Goal: Information Seeking & Learning: Learn about a topic

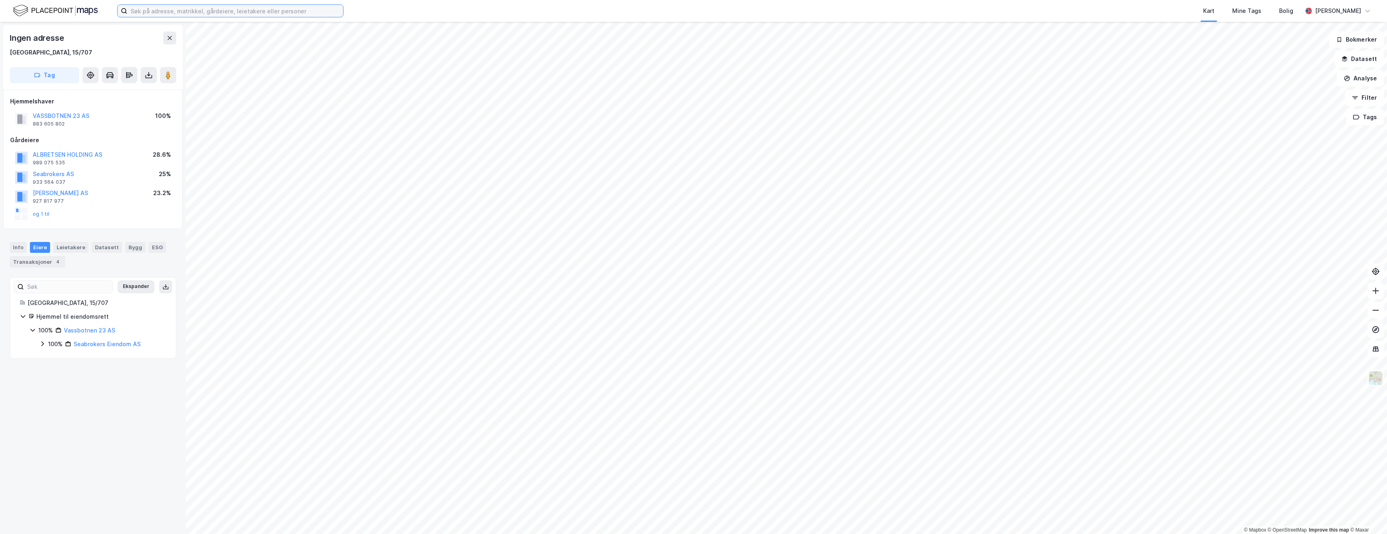
click at [177, 14] on input at bounding box center [235, 11] width 216 height 12
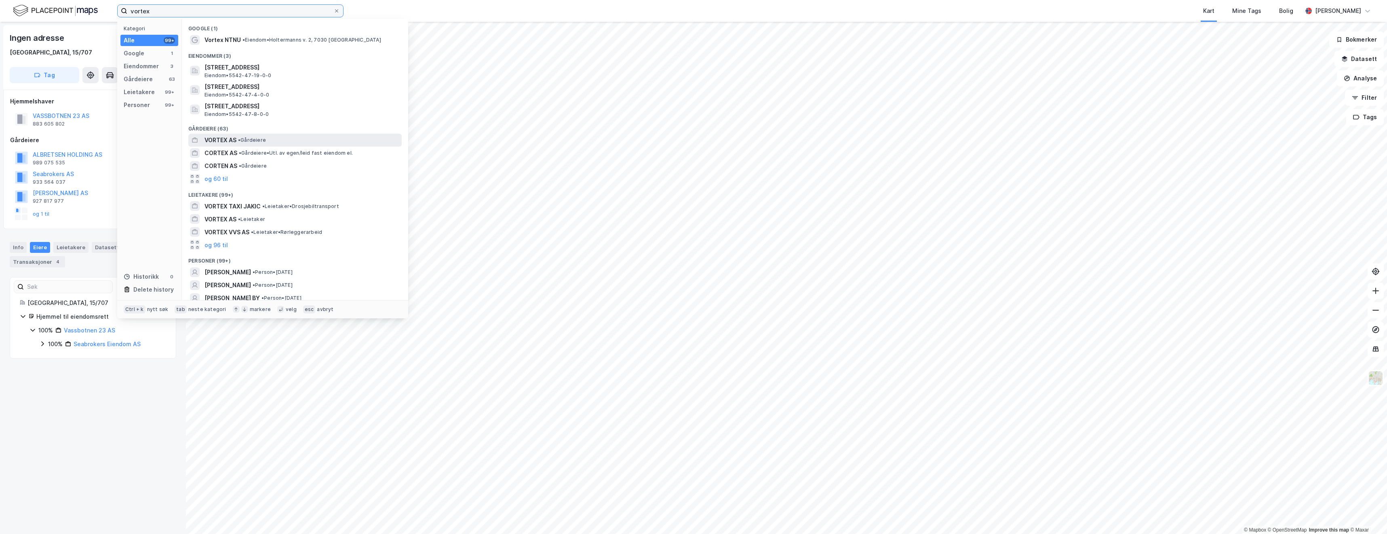
type input "vortex"
click at [260, 141] on span "• Gårdeiere" at bounding box center [252, 140] width 28 height 6
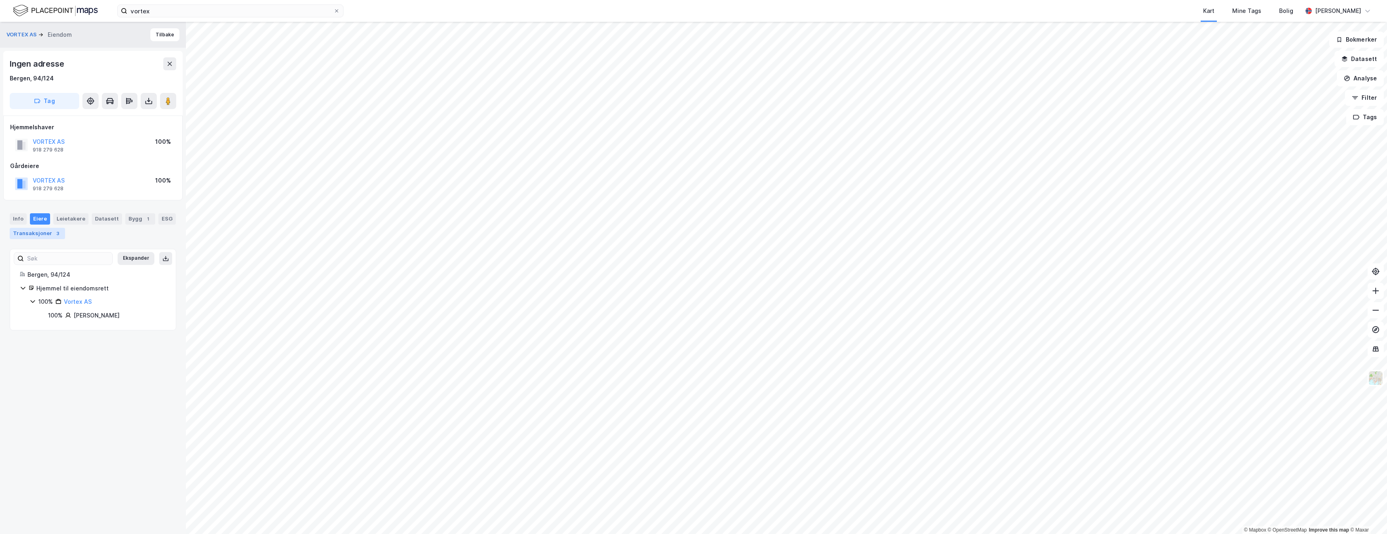
click at [47, 232] on div "Transaksjoner 3" at bounding box center [37, 233] width 55 height 11
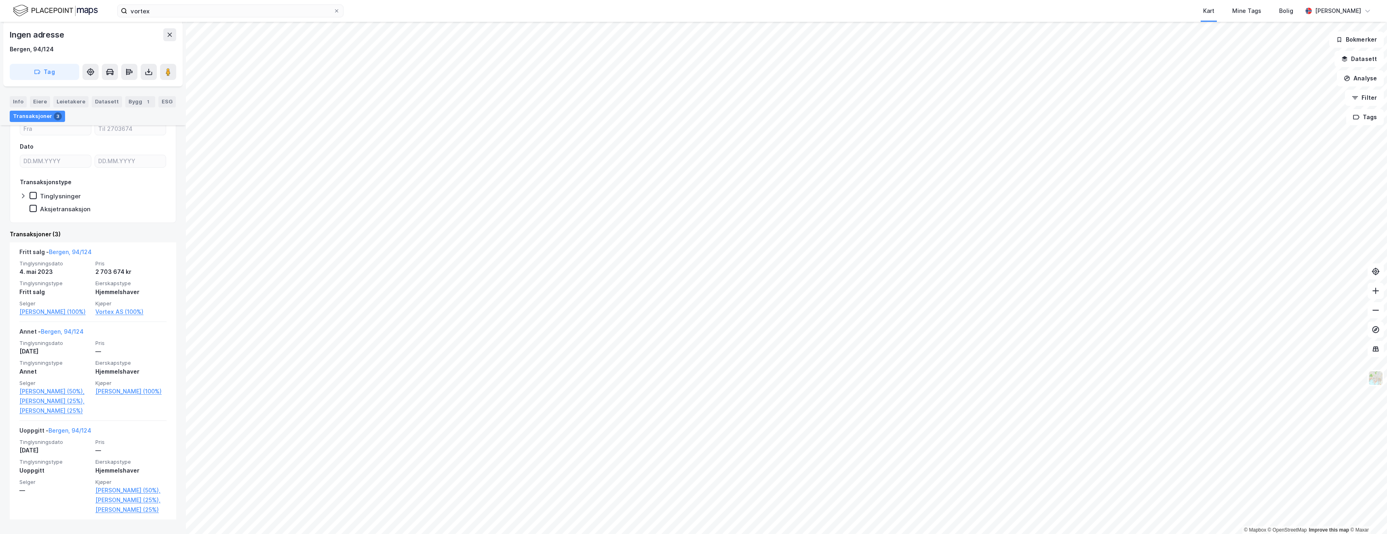
scroll to position [162, 0]
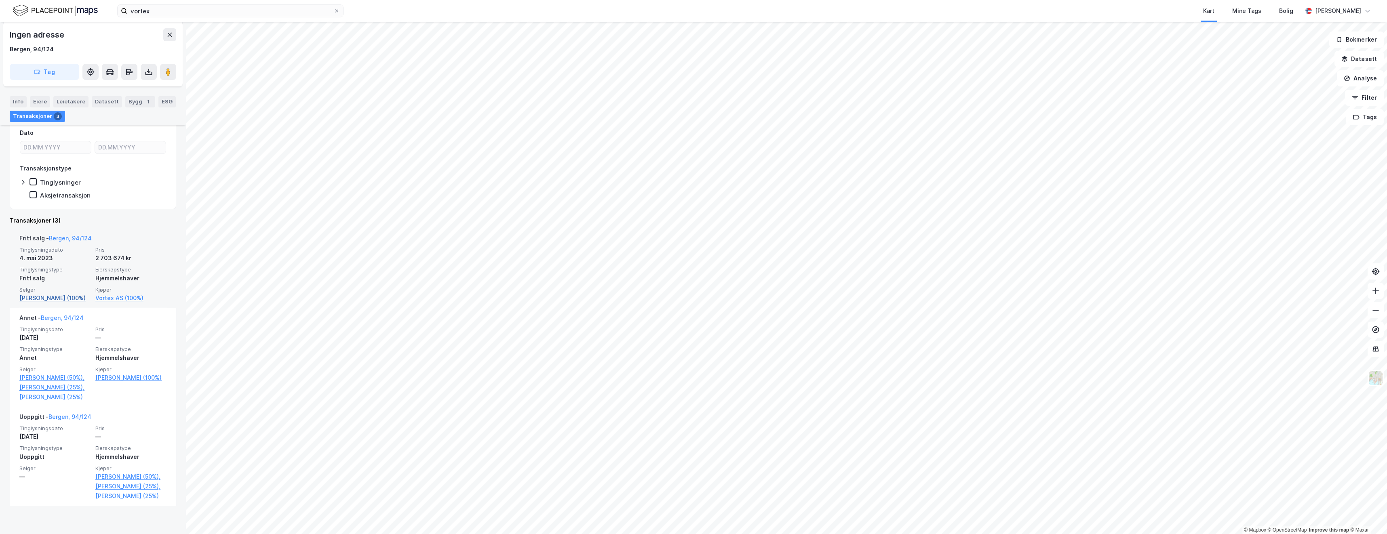
click at [42, 298] on link "[PERSON_NAME] (100%)" at bounding box center [54, 298] width 71 height 10
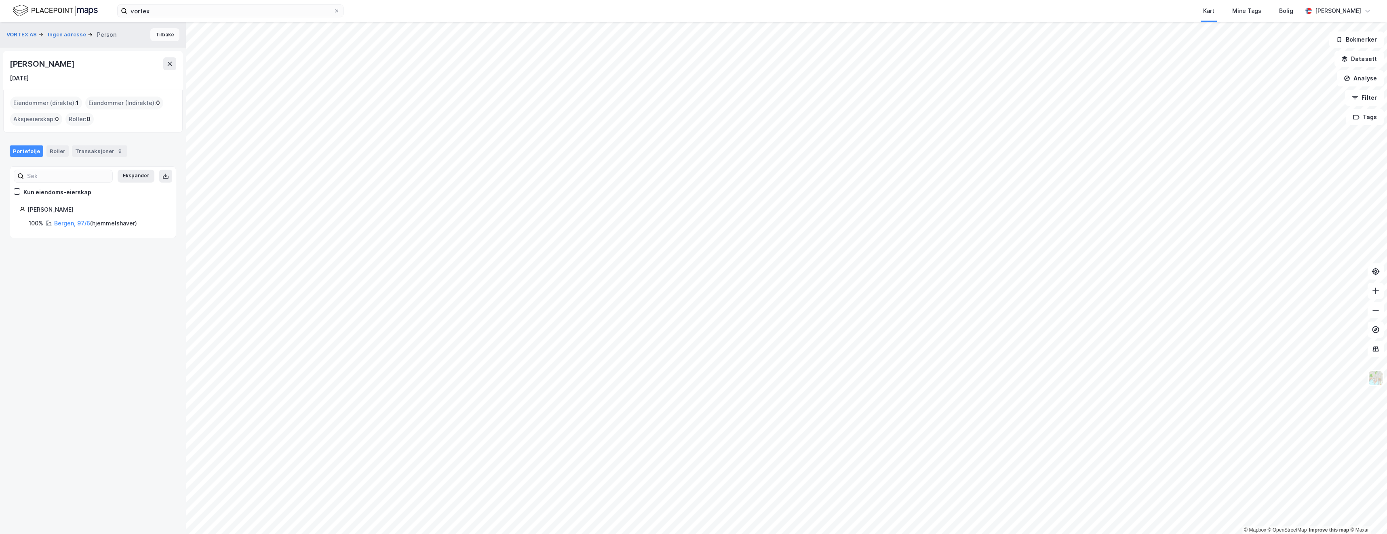
click at [155, 38] on button "Tilbake" at bounding box center [164, 34] width 29 height 13
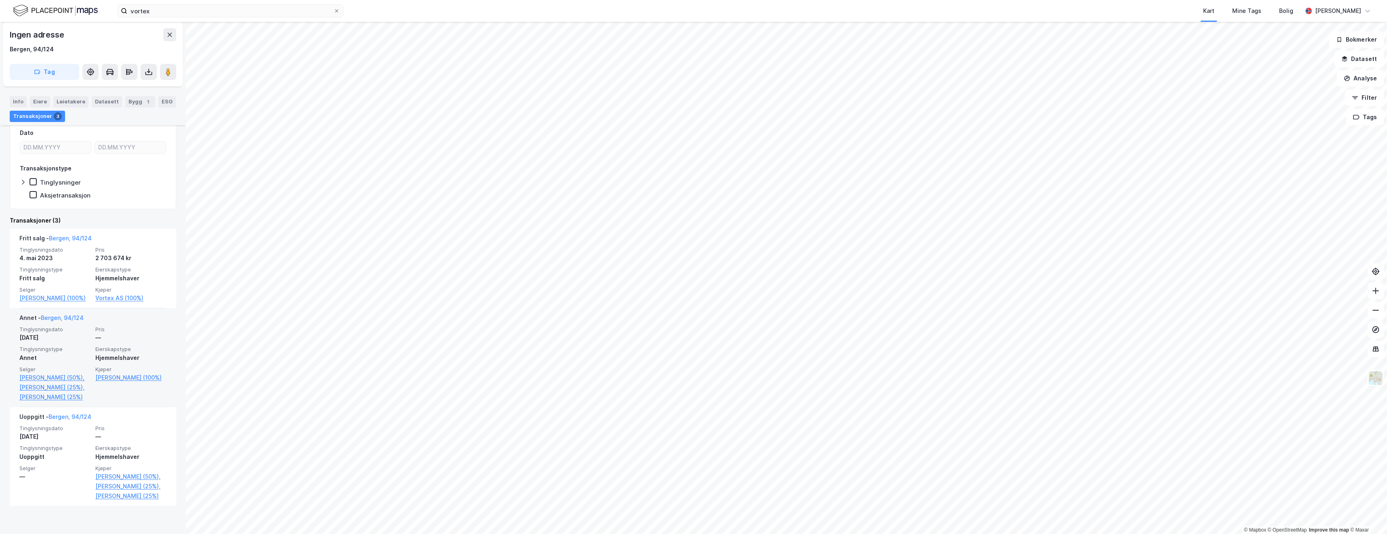
scroll to position [162, 0]
click at [116, 376] on link "[PERSON_NAME] (100%)" at bounding box center [130, 377] width 71 height 10
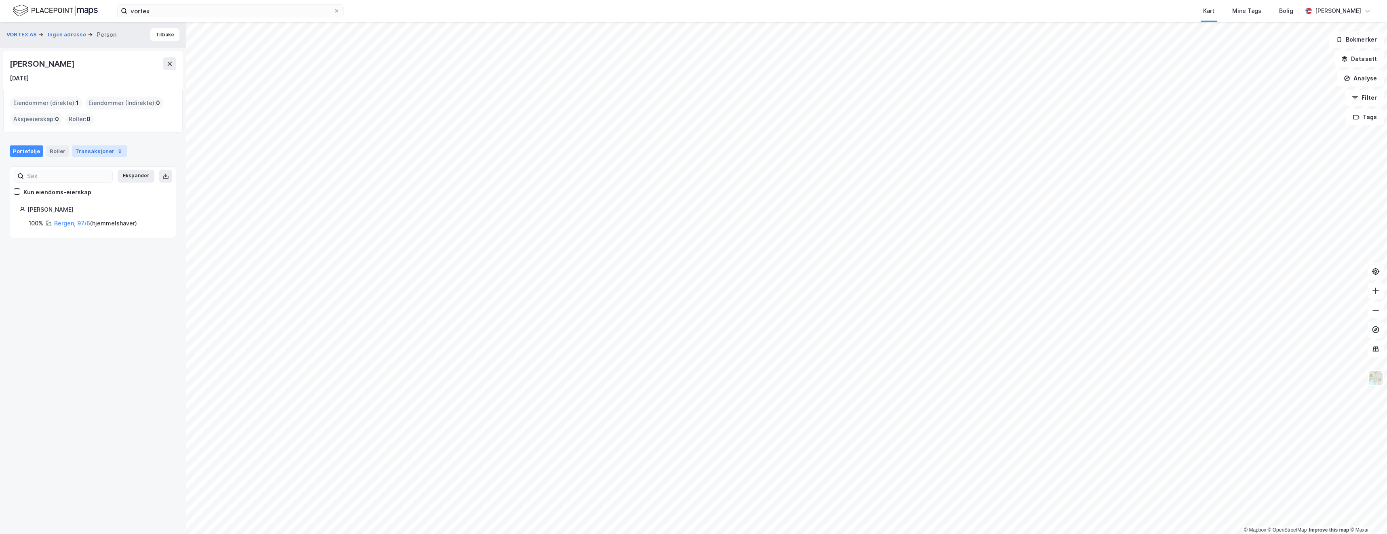
click at [94, 154] on div "Transaksjoner 9" at bounding box center [99, 150] width 55 height 11
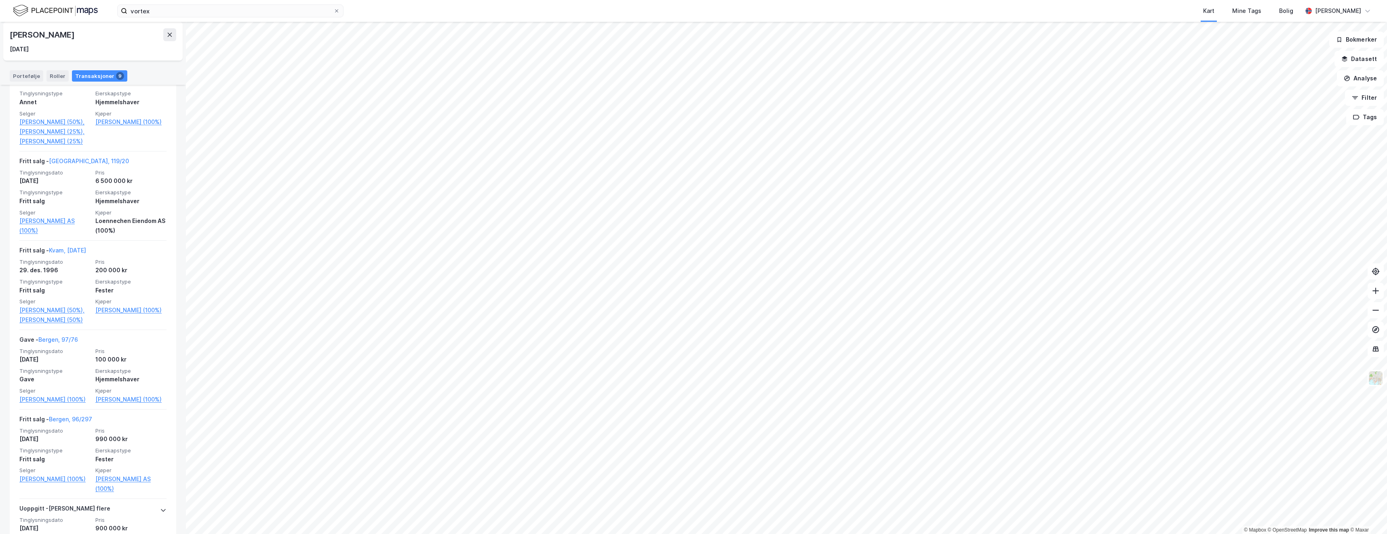
scroll to position [323, 0]
click at [141, 314] on link "[PERSON_NAME] (100%)" at bounding box center [130, 309] width 71 height 10
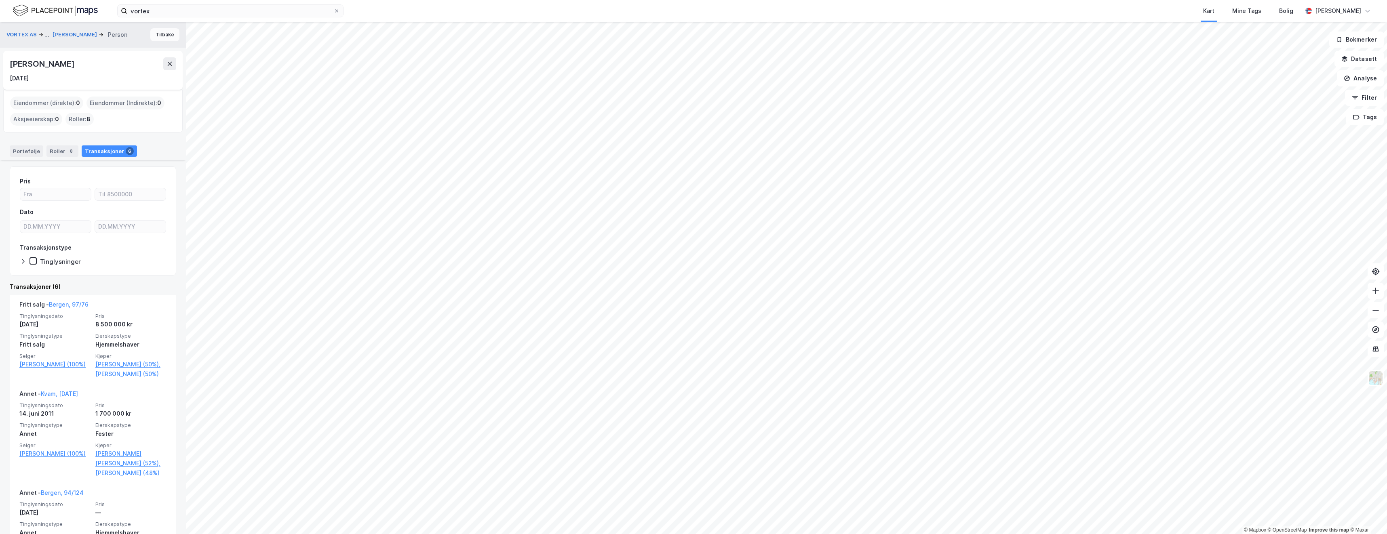
click at [164, 39] on button "Tilbake" at bounding box center [164, 34] width 29 height 13
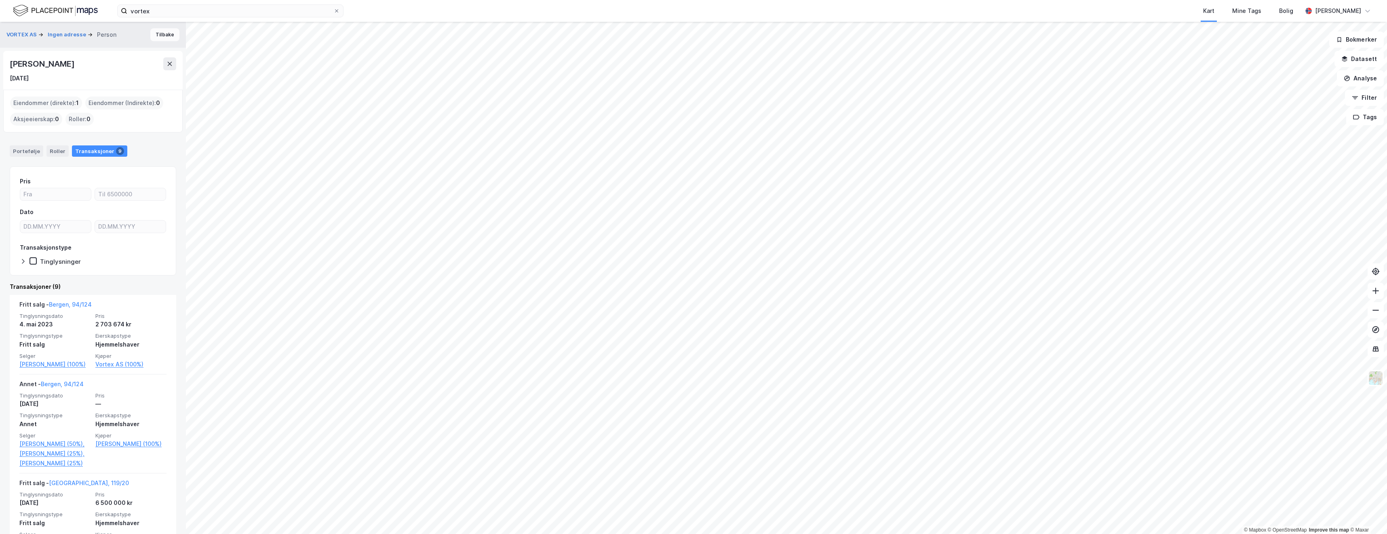
click at [159, 34] on button "Tilbake" at bounding box center [164, 34] width 29 height 13
